Goal: Task Accomplishment & Management: Use online tool/utility

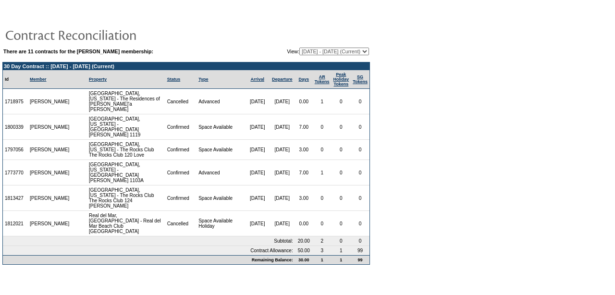
click at [414, 88] on form "There are 11 contracts for the [PERSON_NAME] membership: View: [DATE] - [DATE] …" at bounding box center [307, 136] width 615 height 273
click at [299, 53] on select "[DATE] - [DATE] [DATE] - [DATE] [DATE] - [DATE] [DATE] - [DATE] [DATE] - [DATE]…" at bounding box center [334, 52] width 70 height 8
select select "123734"
click at [299, 48] on select "[DATE] - [DATE] [DATE] - [DATE] [DATE] - [DATE] [DATE] - [DATE] [DATE] - [DATE]…" at bounding box center [334, 52] width 70 height 8
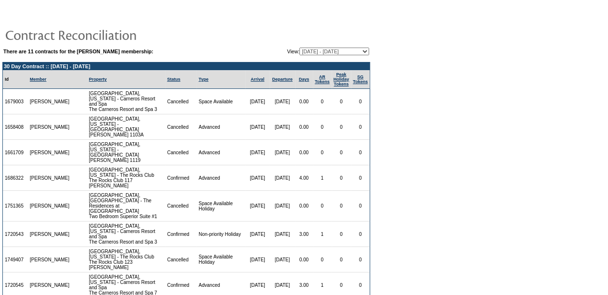
click at [319, 46] on table "There are 11 contracts for the [PERSON_NAME] membership: View: [DATE] - [DATE] …" at bounding box center [186, 193] width 372 height 374
click at [319, 48] on select "[DATE] - [DATE] [DATE] - [DATE] [DATE] - [DATE] [DATE] - [DATE] [DATE] - [DATE]…" at bounding box center [334, 52] width 70 height 8
select select "129392"
click at [299, 48] on select "[DATE] - [DATE] [DATE] - [DATE] [DATE] - [DATE] [DATE] - [DATE] [DATE] - [DATE]…" at bounding box center [334, 52] width 70 height 8
